Goal: Task Accomplishment & Management: Manage account settings

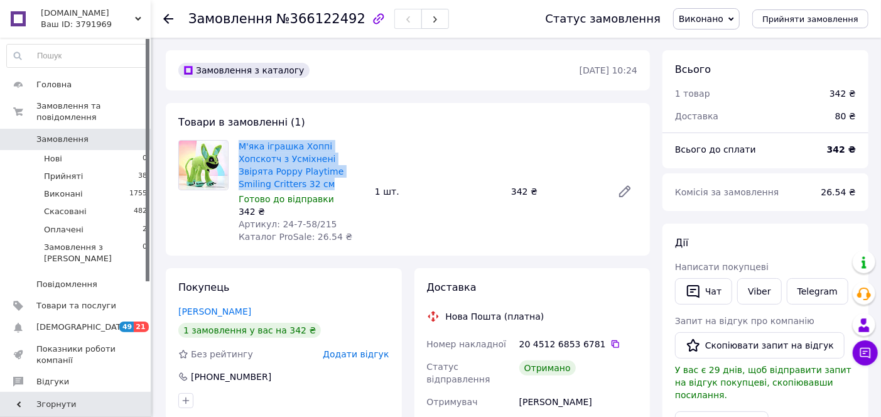
drag, startPoint x: 236, startPoint y: 141, endPoint x: 358, endPoint y: 175, distance: 126.4
click at [358, 175] on div "М'яка іграшка Хоппі Хопскотч з Усміхнені Звірята Poppy Playtime Smiling Critter…" at bounding box center [302, 192] width 136 height 108
copy link "М'яка іграшка Хоппі Хопскотч з Усміхнені Звірята Poppy Playtime Smiling Critter…"
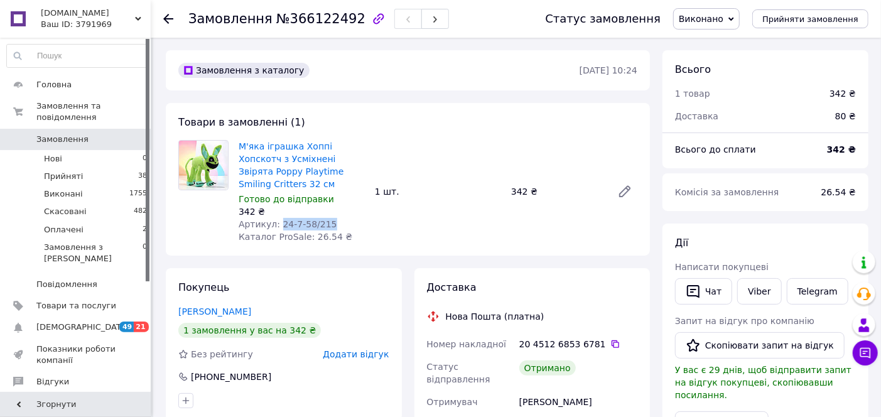
drag, startPoint x: 277, startPoint y: 210, endPoint x: 328, endPoint y: 208, distance: 50.9
click at [328, 218] on div "Артикул: 24-7-58/215" at bounding box center [302, 224] width 126 height 13
copy span "24-7-58/215"
click at [168, 16] on icon at bounding box center [168, 19] width 10 height 10
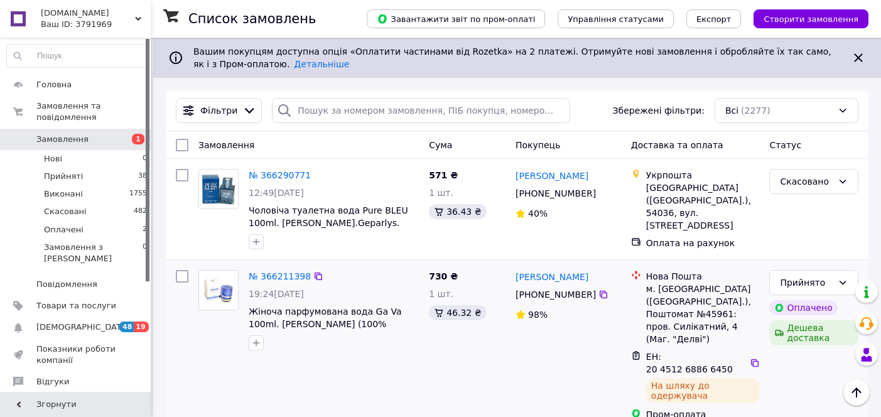
click at [72, 134] on span "Замовлення" at bounding box center [62, 139] width 52 height 11
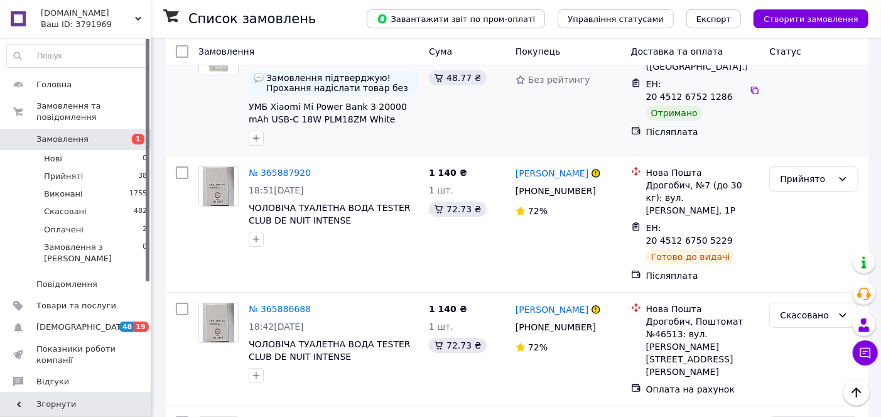
scroll to position [5372, 0]
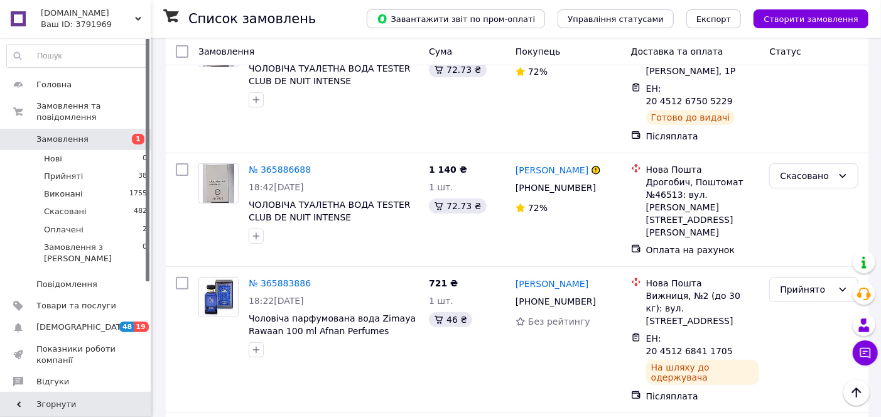
drag, startPoint x: 245, startPoint y: 156, endPoint x: 421, endPoint y: 180, distance: 178.1
copy div "Чоловіча парфумована вода Alhambra Victorioso 100ml Lattafa (100% ORIGINAL)"
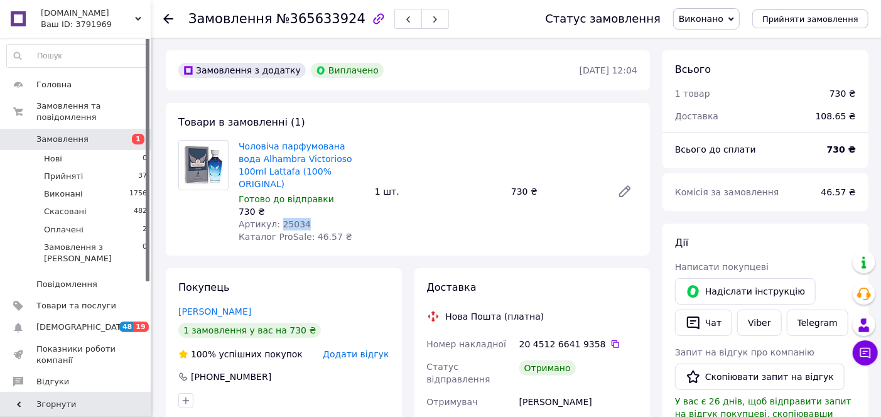
drag, startPoint x: 275, startPoint y: 208, endPoint x: 308, endPoint y: 211, distance: 32.7
click at [308, 218] on div "Артикул: 25034" at bounding box center [302, 224] width 126 height 13
copy span "25034"
click at [171, 19] on use at bounding box center [168, 19] width 10 height 10
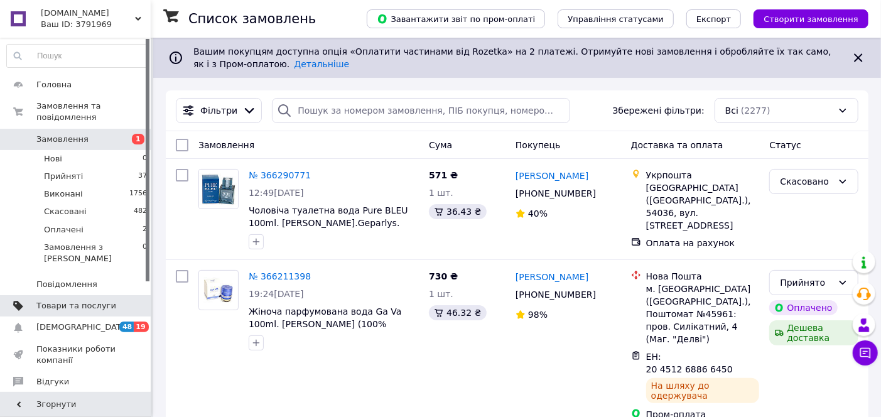
click at [71, 300] on span "Товари та послуги" at bounding box center [76, 305] width 80 height 11
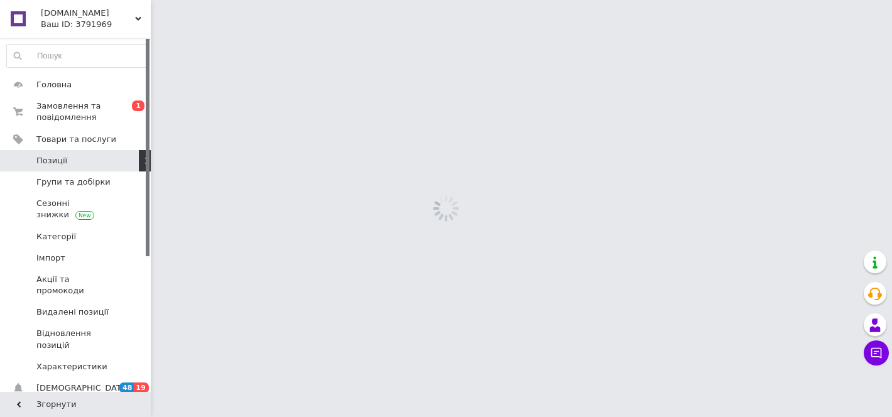
click at [70, 161] on span "Позиції" at bounding box center [76, 160] width 80 height 11
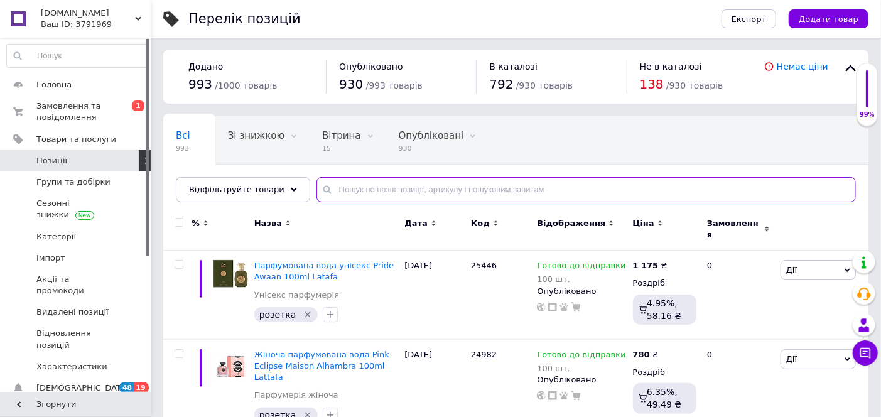
click at [384, 193] on input "text" at bounding box center [585, 189] width 539 height 25
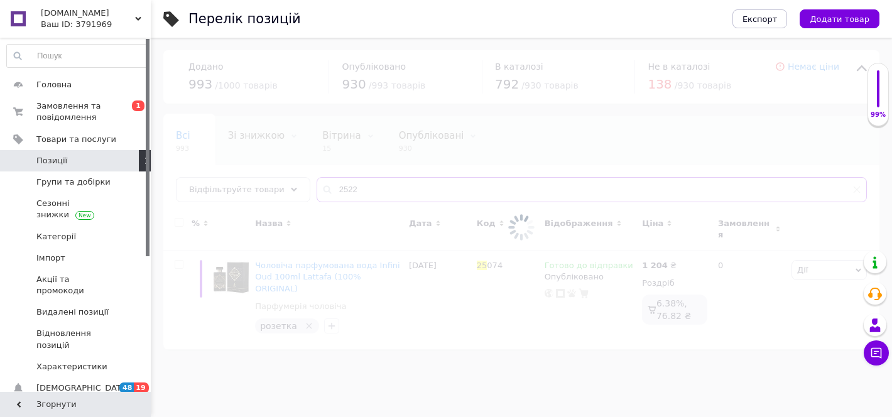
type input "25220"
